Goal: Use online tool/utility: Utilize a website feature to perform a specific function

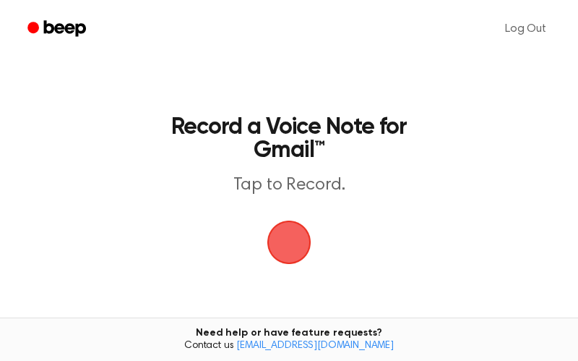
click at [268, 221] on span "button" at bounding box center [289, 242] width 68 height 68
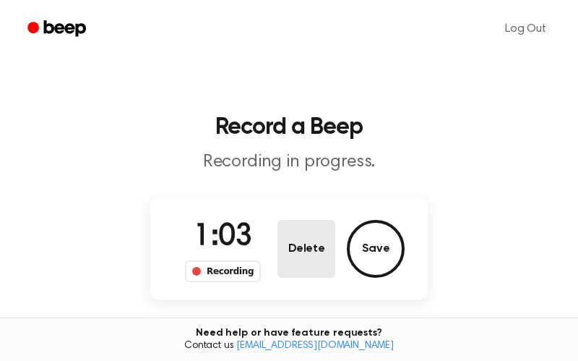
click at [309, 249] on button "Delete" at bounding box center [307, 249] width 58 height 58
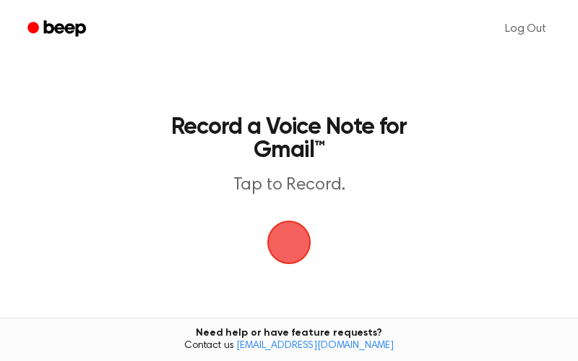
click at [300, 249] on span "button" at bounding box center [289, 242] width 72 height 72
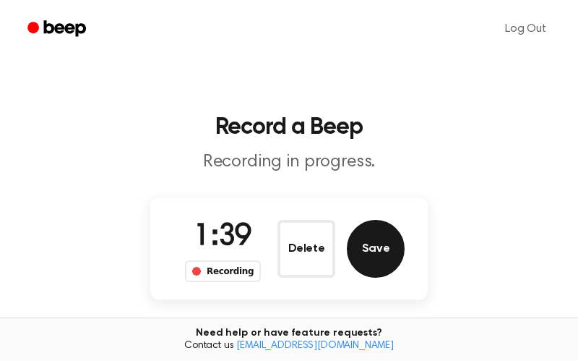
click at [381, 241] on button "Save" at bounding box center [376, 249] width 58 height 58
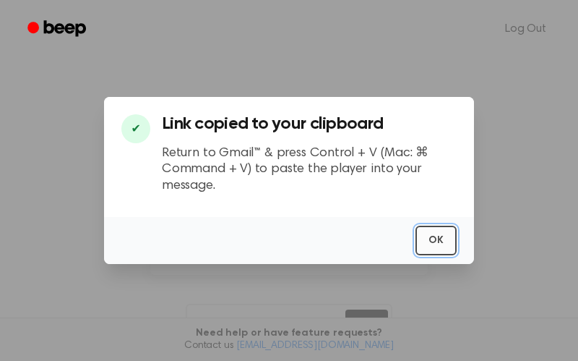
click at [435, 236] on button "OK" at bounding box center [436, 241] width 41 height 30
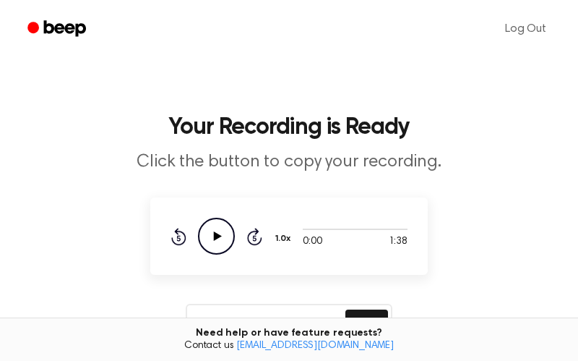
click at [455, 265] on main "Your Recording is Ready Click the button to copy your recording. 0:00 1:38 Your…" at bounding box center [289, 301] width 578 height 603
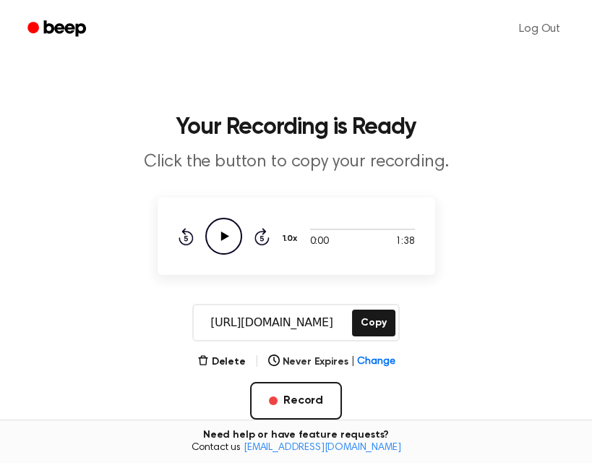
click at [300, 319] on input "https://beep.audio/MSkbDnB" at bounding box center [271, 322] width 155 height 35
click at [371, 317] on button "Copy" at bounding box center [373, 322] width 43 height 27
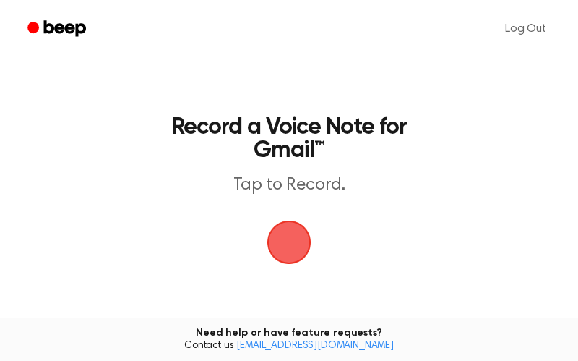
click at [280, 243] on span "button" at bounding box center [289, 242] width 40 height 40
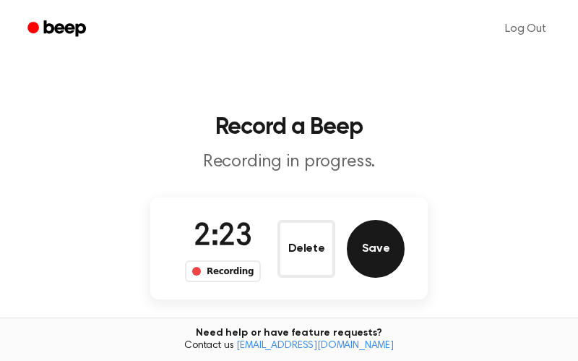
click at [380, 237] on button "Save" at bounding box center [376, 249] width 58 height 58
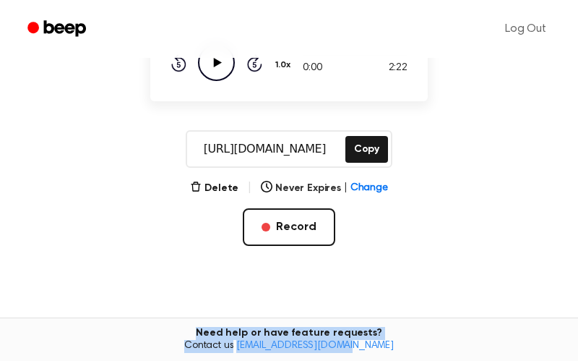
scroll to position [310, 0]
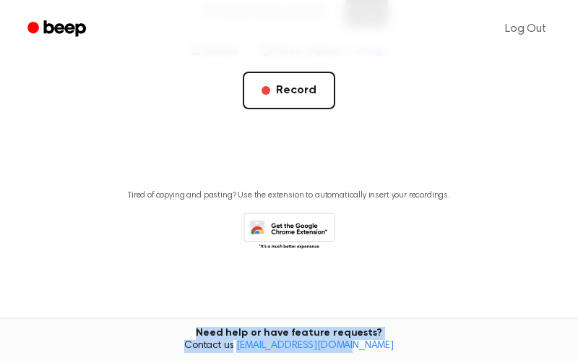
drag, startPoint x: 564, startPoint y: 357, endPoint x: 578, endPoint y: 457, distance: 100.7
click at [578, 360] on html "Log Out Your Recording is Ready Click the button to copy your recording. 0:00 2…" at bounding box center [289, 26] width 578 height 672
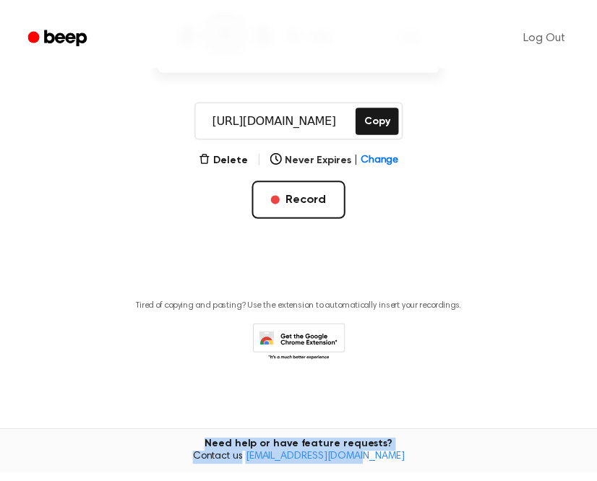
scroll to position [189, 0]
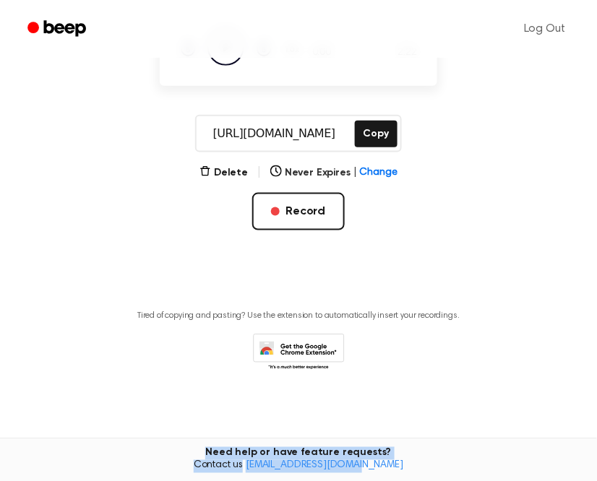
click at [301, 122] on input "https://beep.audio/ctkTXbe" at bounding box center [274, 133] width 155 height 35
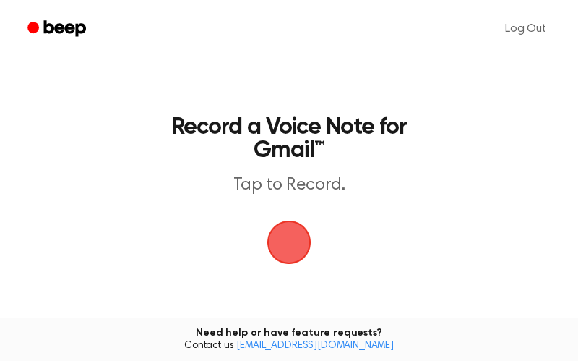
click at [284, 223] on span "button" at bounding box center [289, 242] width 40 height 40
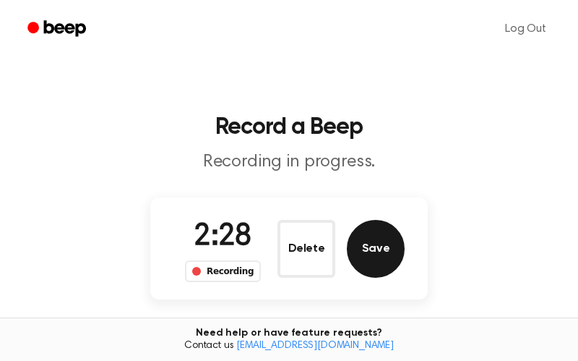
click at [388, 251] on button "Save" at bounding box center [376, 249] width 58 height 58
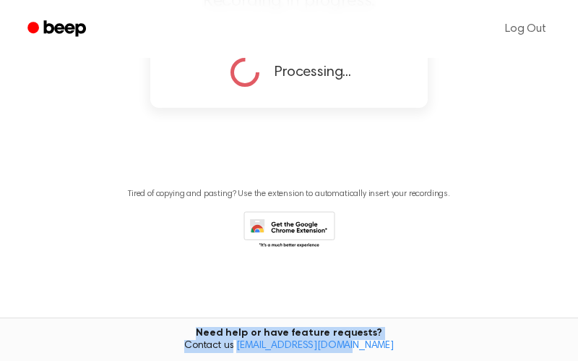
drag, startPoint x: 558, startPoint y: 353, endPoint x: 575, endPoint y: 466, distance: 114.1
click at [575, 360] on html "Log Out Record a Beep Recording in progress. Processing... Tired of copying and…" at bounding box center [289, 100] width 578 height 521
copy main "Need help or have feature requests? Contact us support@beepaudio.com"
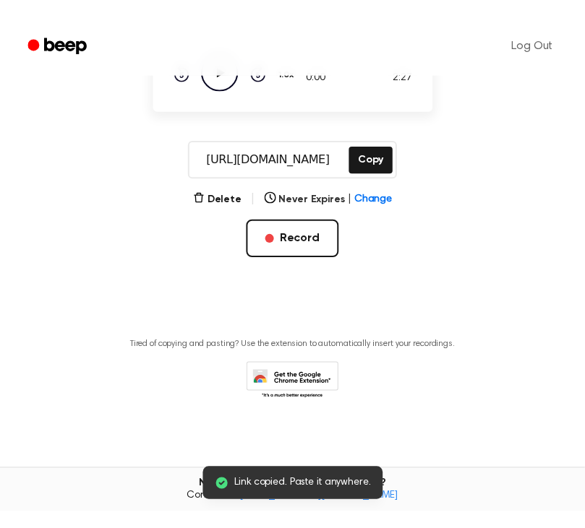
scroll to position [142, 0]
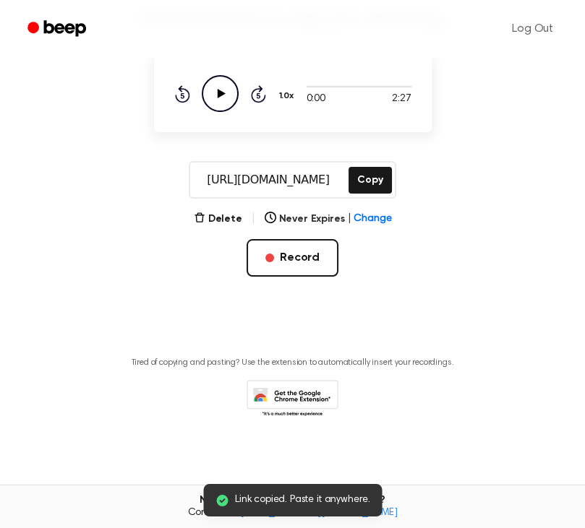
click at [333, 175] on input "https://beep.audio/nknr06F" at bounding box center [267, 180] width 155 height 35
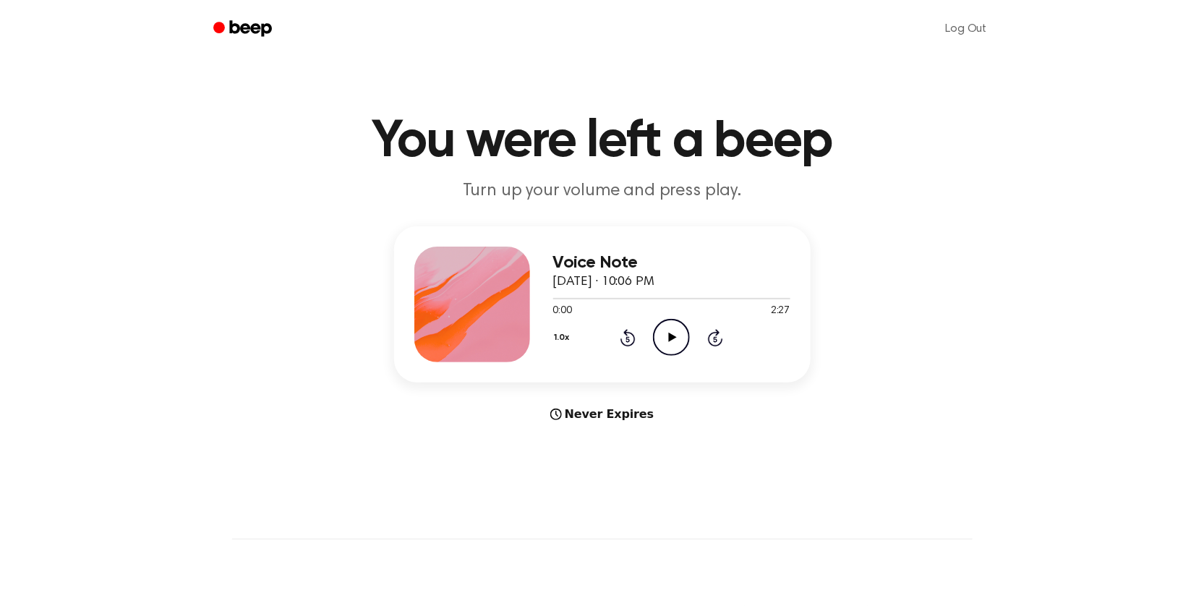
click at [743, 411] on div "Never Expires" at bounding box center [602, 414] width 416 height 17
click at [624, 412] on div "Never Expires" at bounding box center [602, 414] width 416 height 17
click at [666, 334] on icon "Play Audio" at bounding box center [671, 337] width 37 height 37
click at [700, 407] on div "Never Expires" at bounding box center [602, 414] width 416 height 17
click at [667, 347] on icon "Pause Audio" at bounding box center [671, 337] width 37 height 37
